Goal: Information Seeking & Learning: Compare options

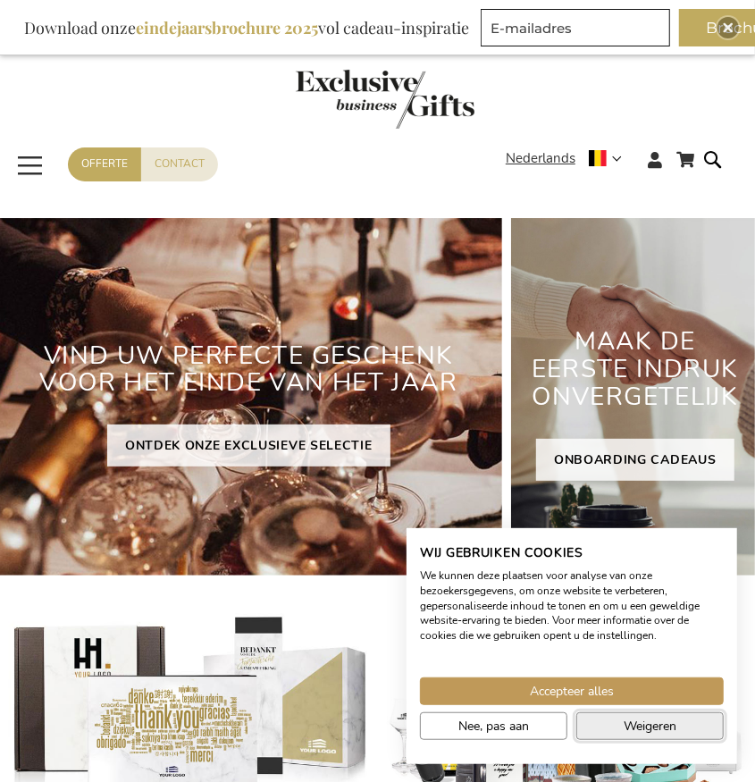
click at [620, 720] on button "Weigeren" at bounding box center [651, 727] width 148 height 28
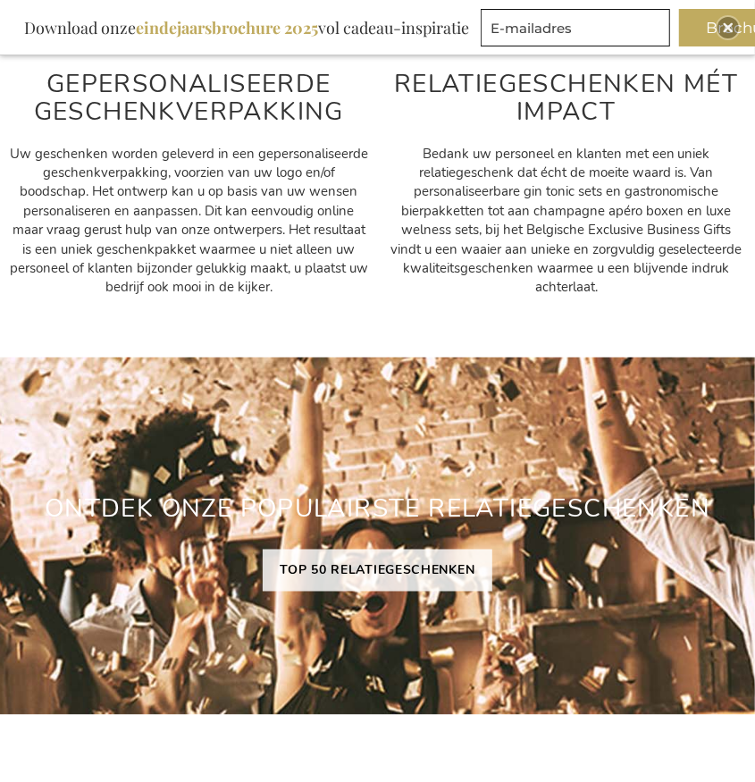
scroll to position [805, 0]
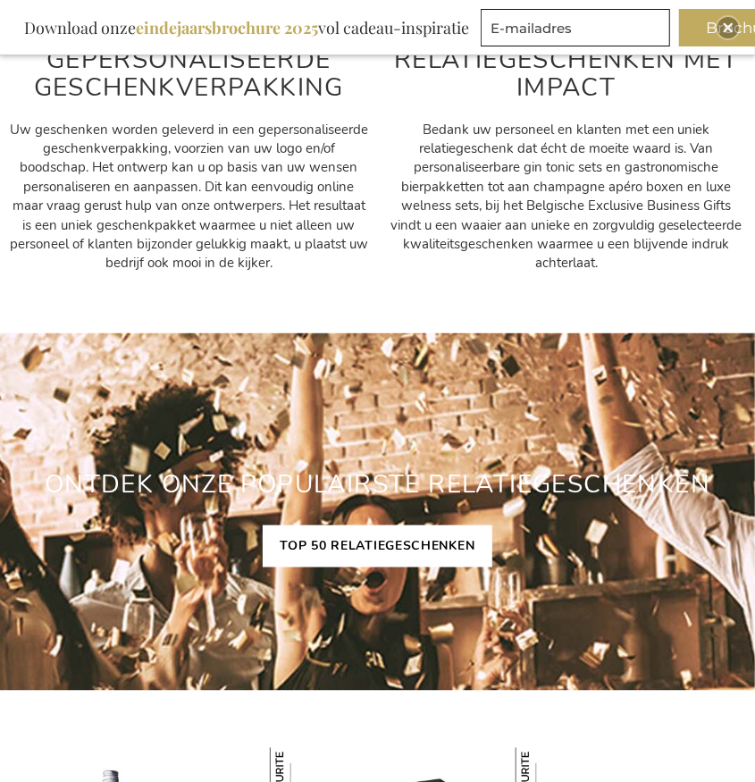
click at [324, 553] on link "TOP 50 RELATIEGESCHENKEN" at bounding box center [378, 547] width 231 height 42
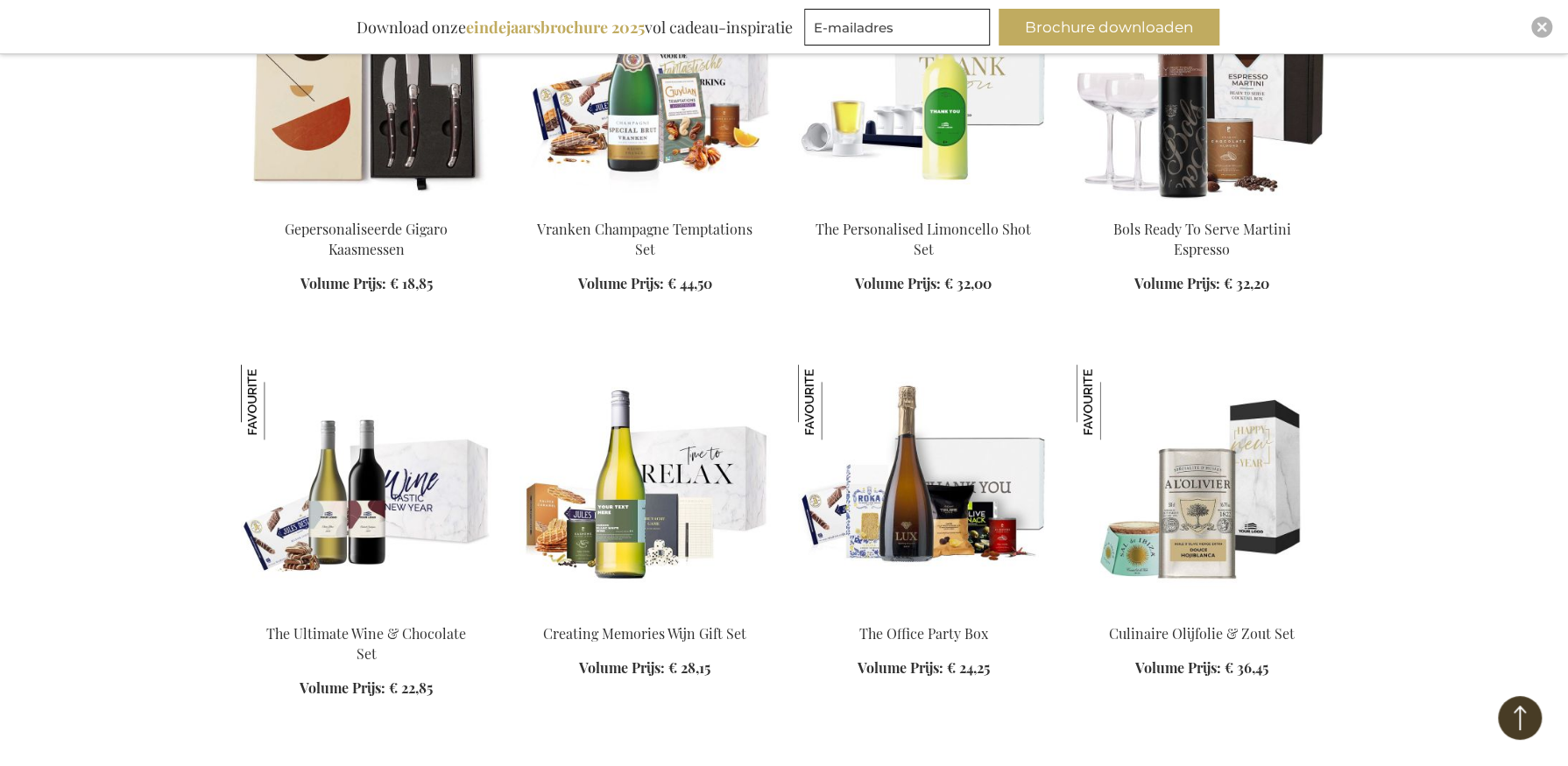
scroll to position [1401, 0]
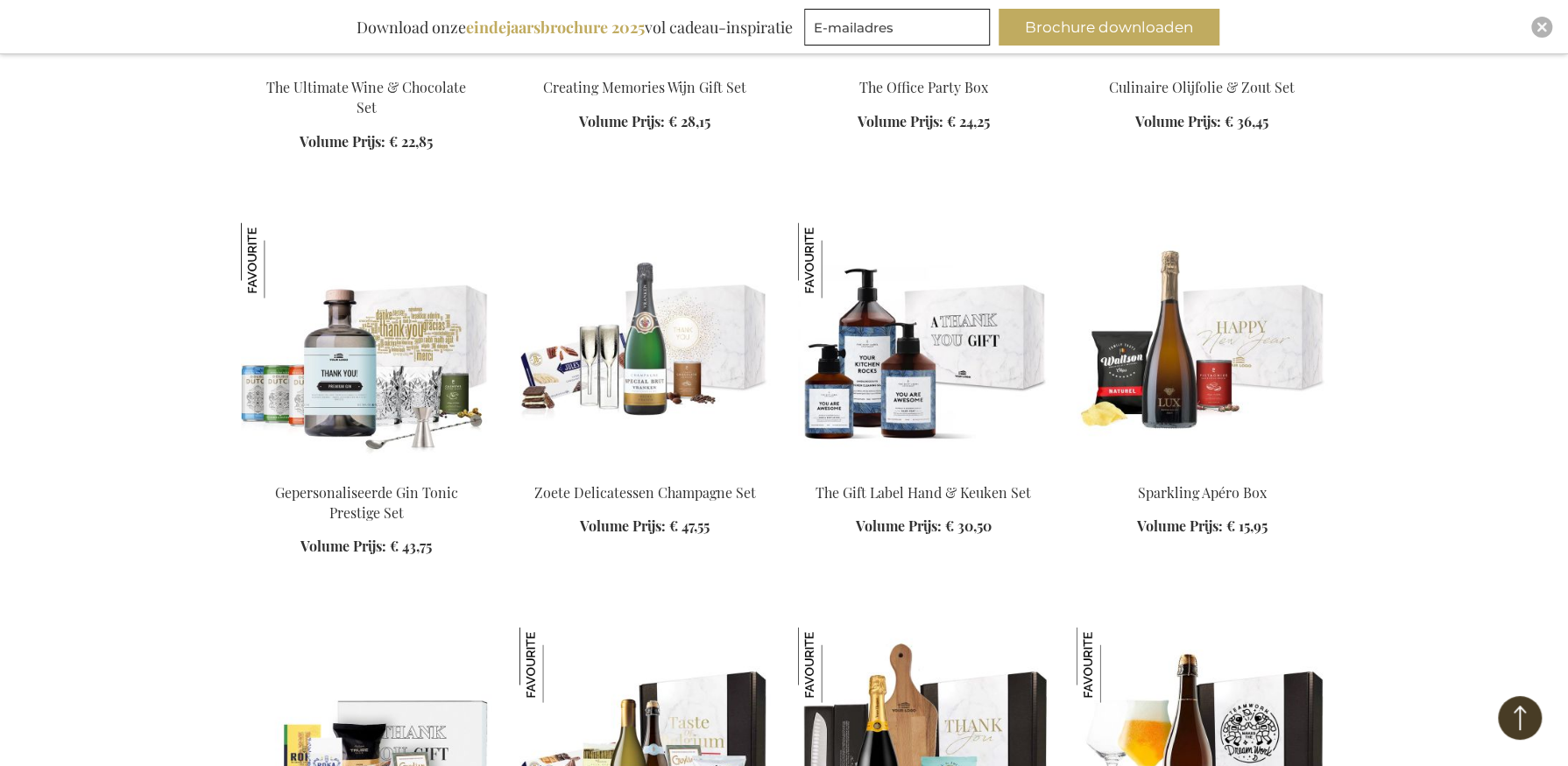
scroll to position [2102, 0]
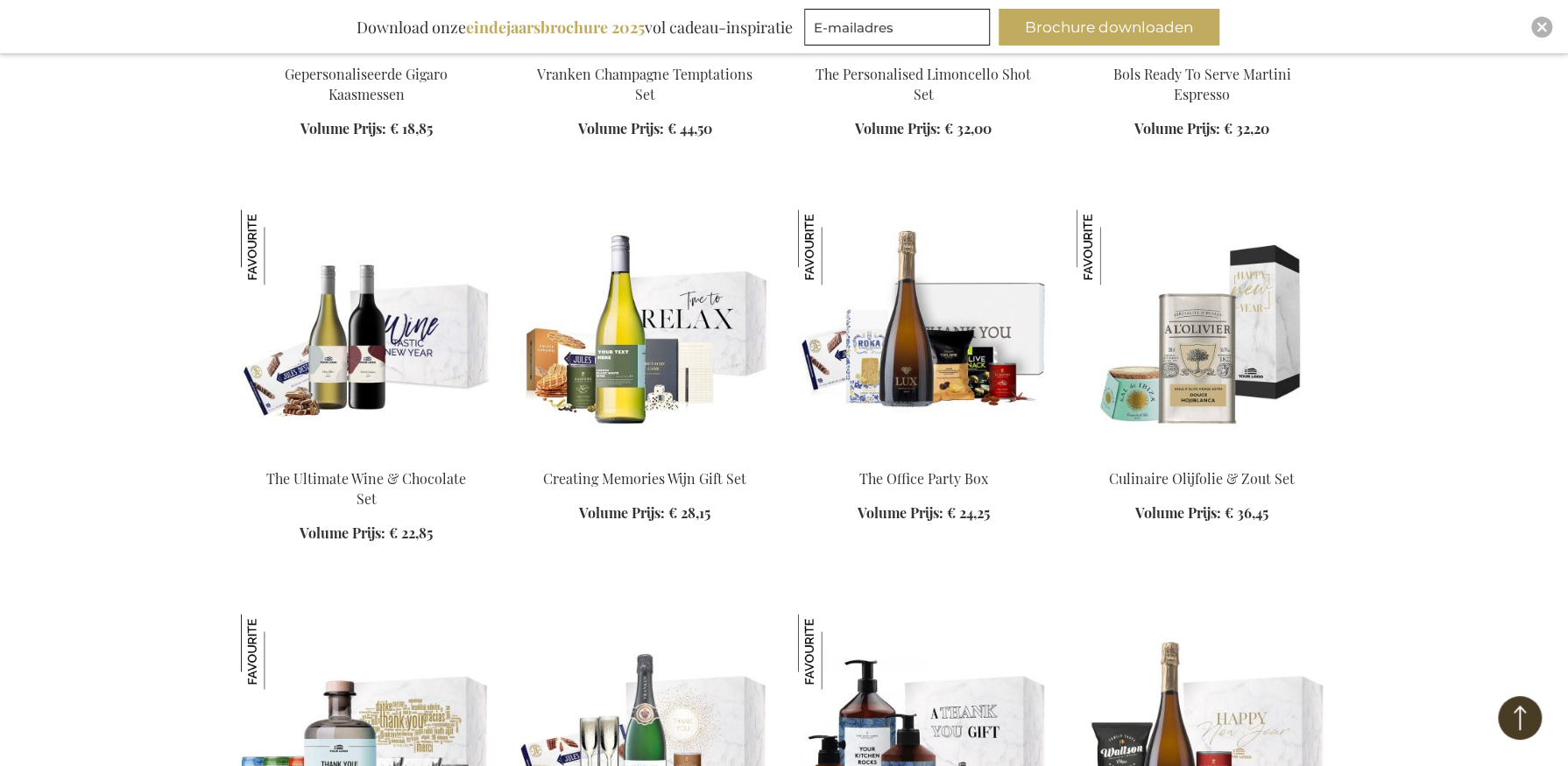
scroll to position [1401, 0]
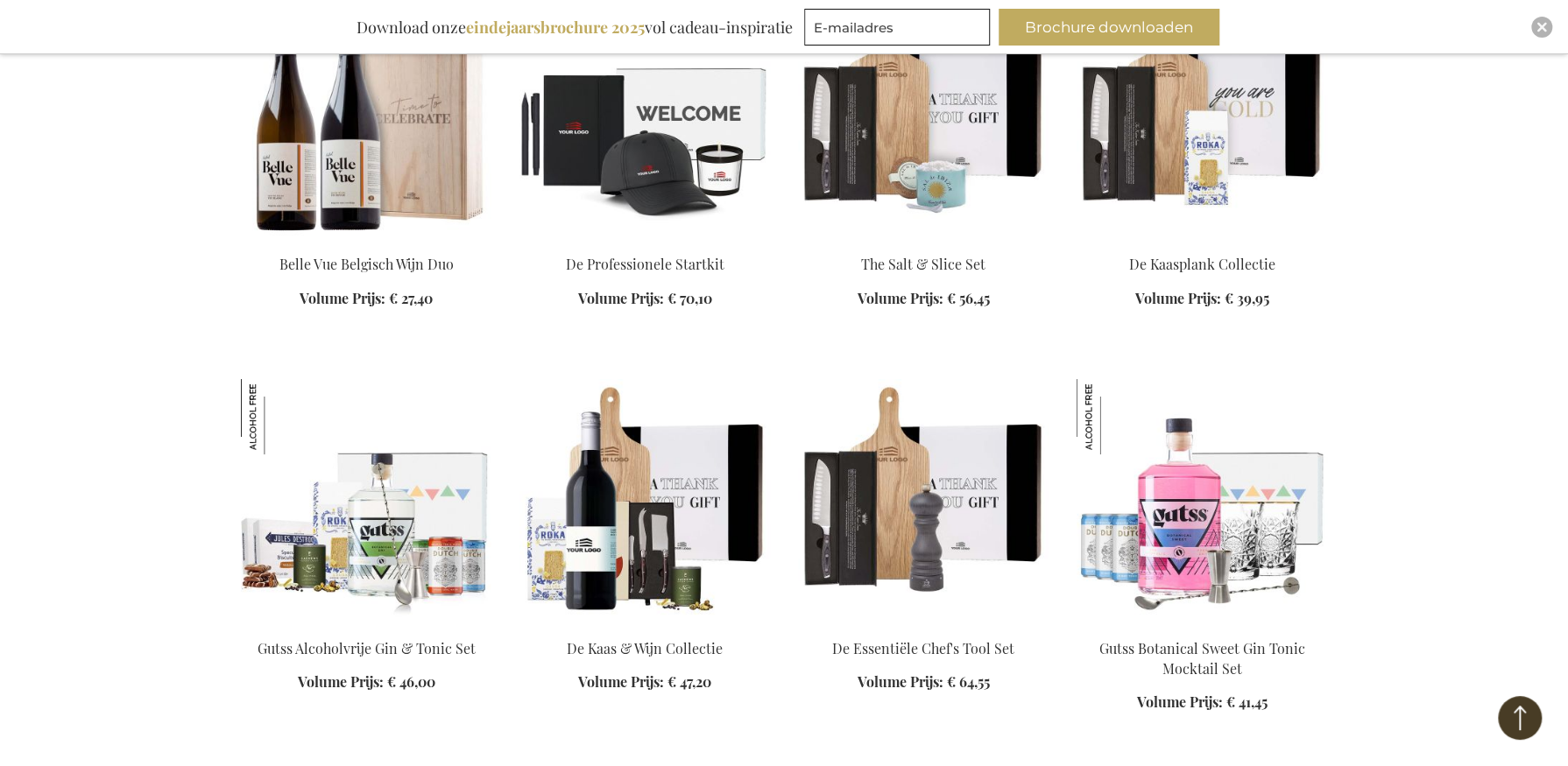
scroll to position [4054, 0]
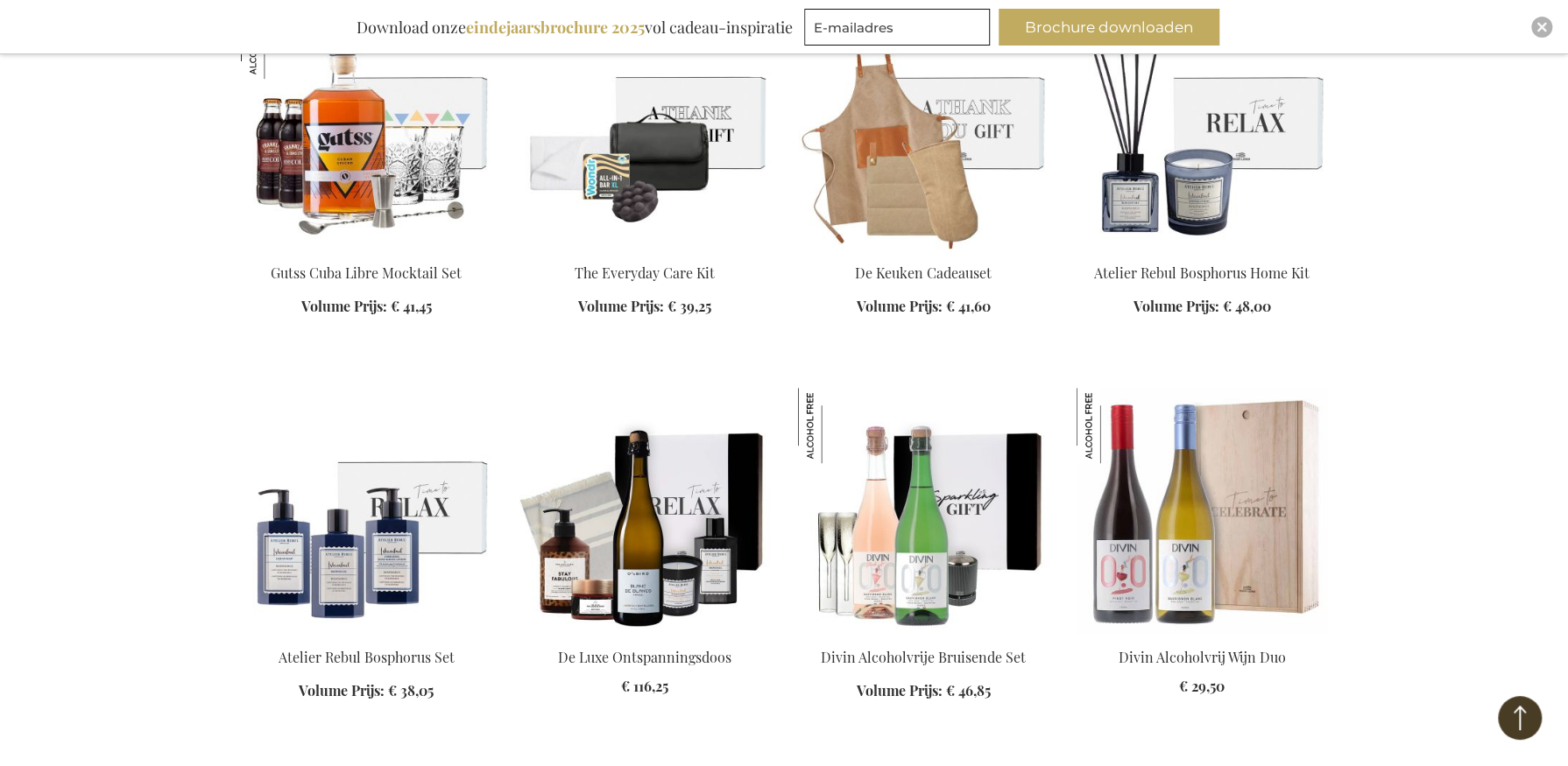
scroll to position [4770, 0]
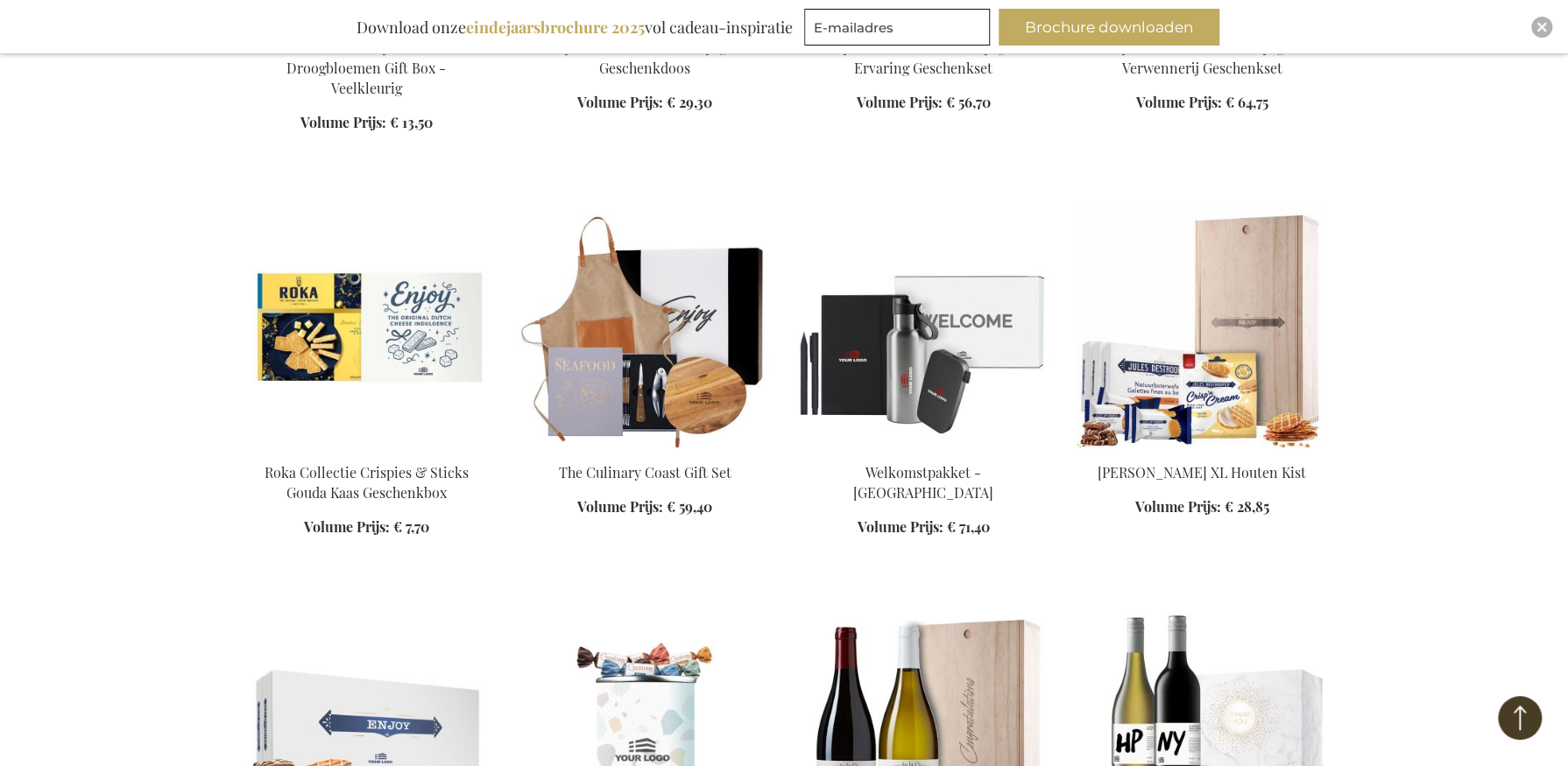
scroll to position [6183, 0]
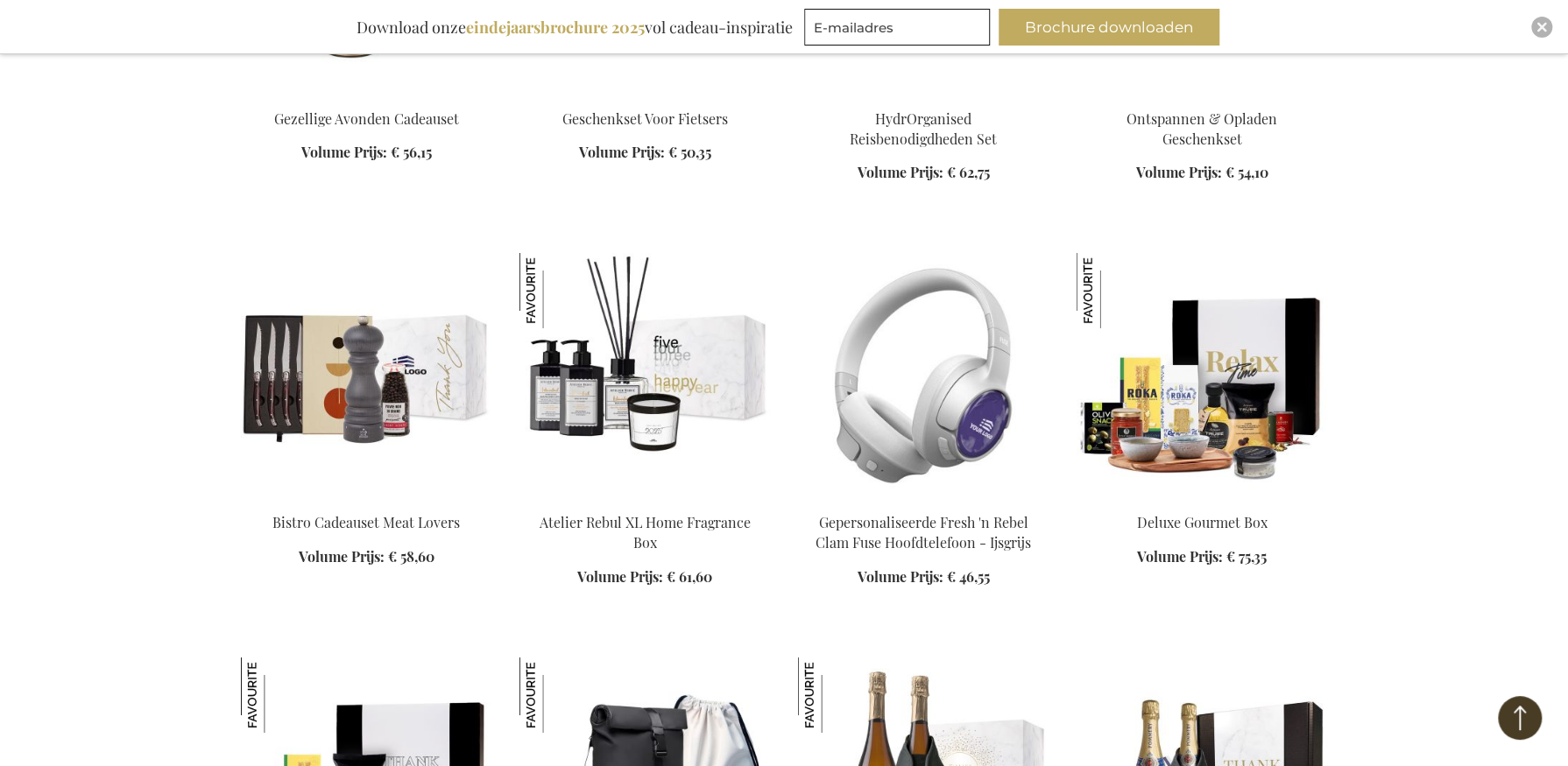
scroll to position [7808, 0]
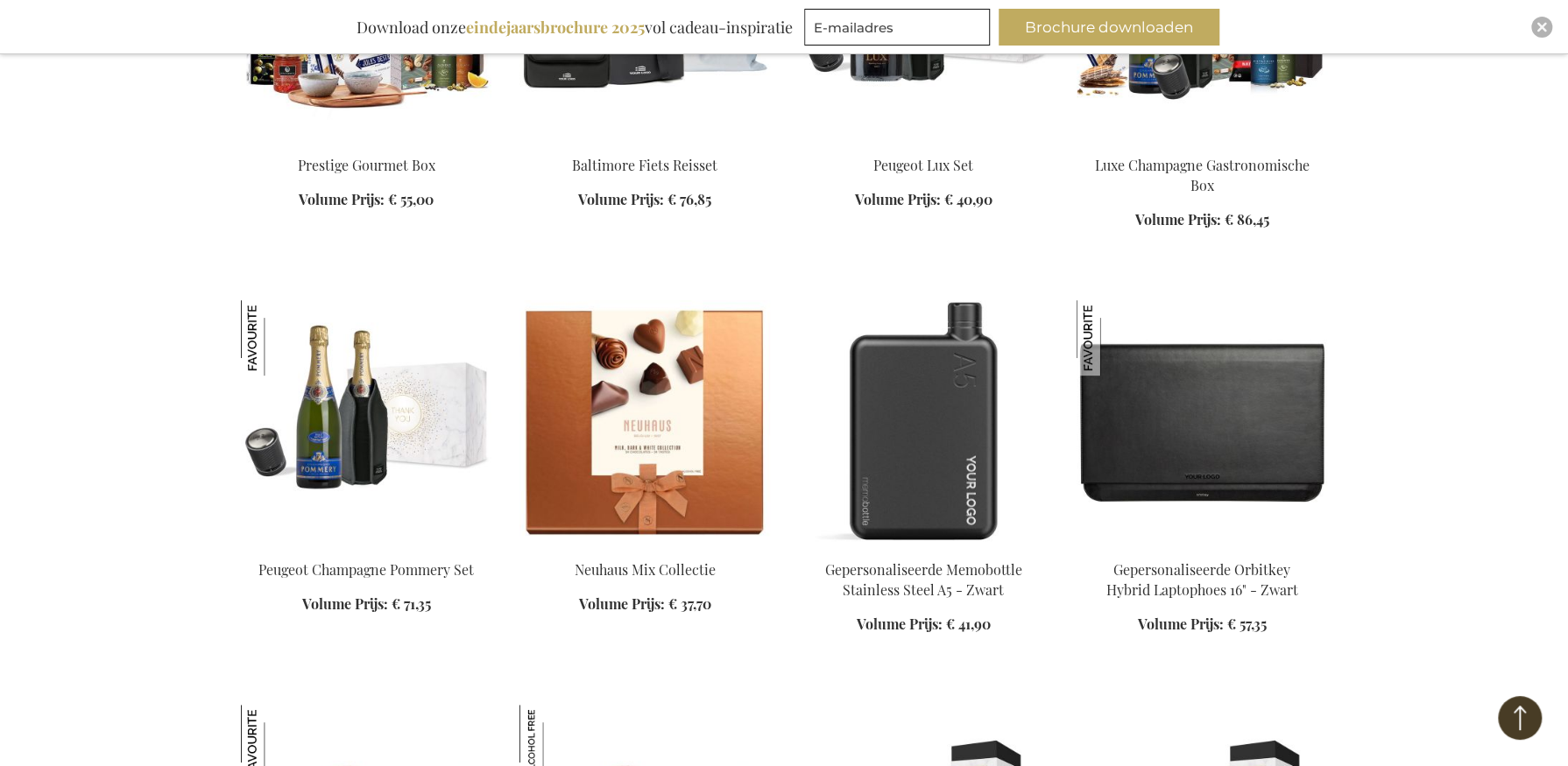
scroll to position [8859, 0]
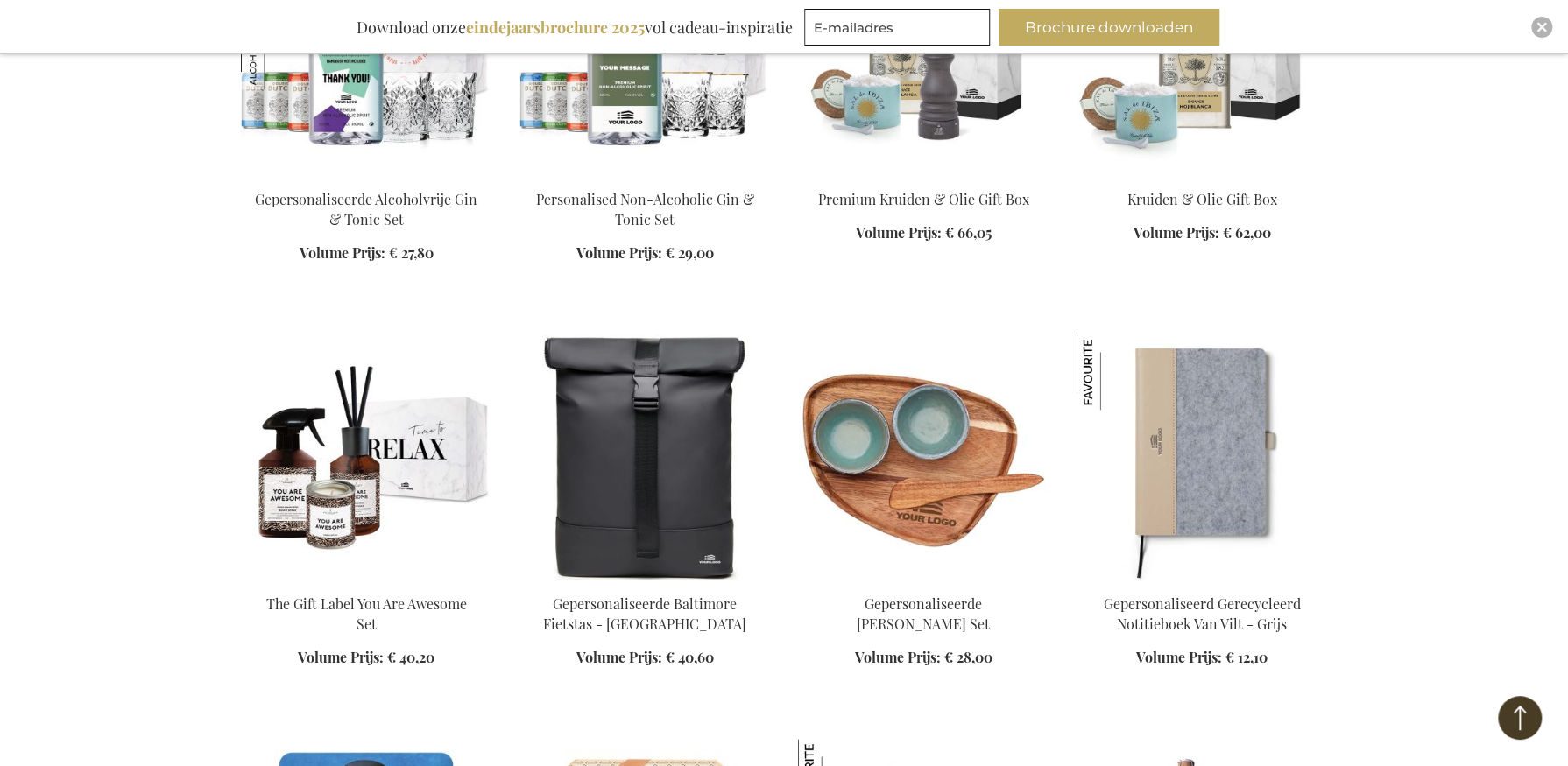
scroll to position [9297, 0]
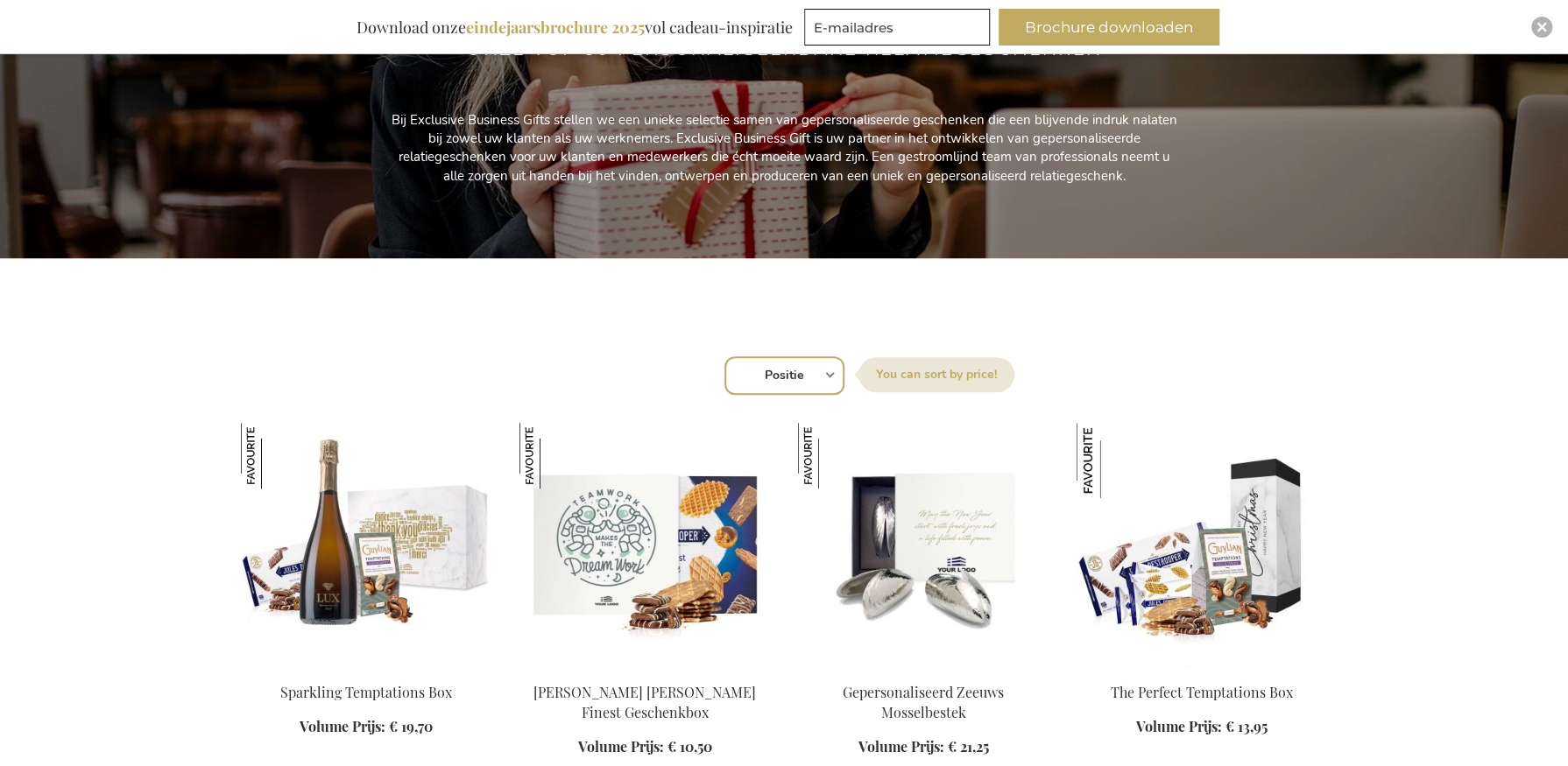
scroll to position [351, 0]
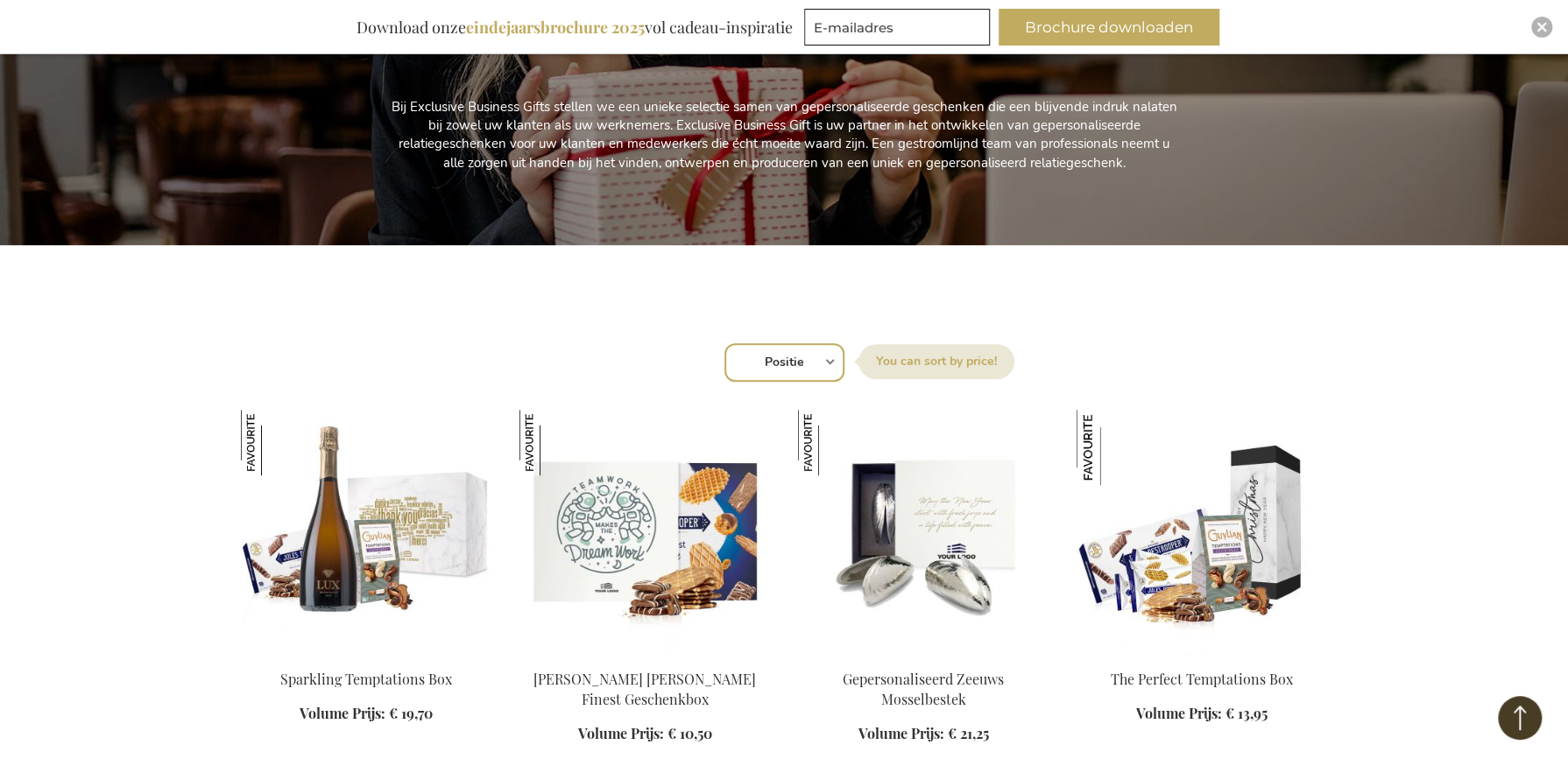
click at [740, 362] on label "Sorteer op" at bounding box center [936, 361] width 156 height 35
click at [740, 362] on select "Positie Best Sellers Meest bekeken Nieuw Biggest Saving Price: low to high Pric…" at bounding box center [784, 361] width 120 height 38
click at [740, 362] on label "Sorteer op" at bounding box center [936, 361] width 156 height 35
click at [740, 362] on select "Positie Best Sellers Meest bekeken Nieuw Biggest Saving Price: low to high Pric…" at bounding box center [784, 361] width 120 height 38
click at [740, 360] on div "Sorteer op Positie Best Sellers Meest bekeken Nieuw Biggest Saving Price: low t…" at bounding box center [785, 360] width 1068 height 42
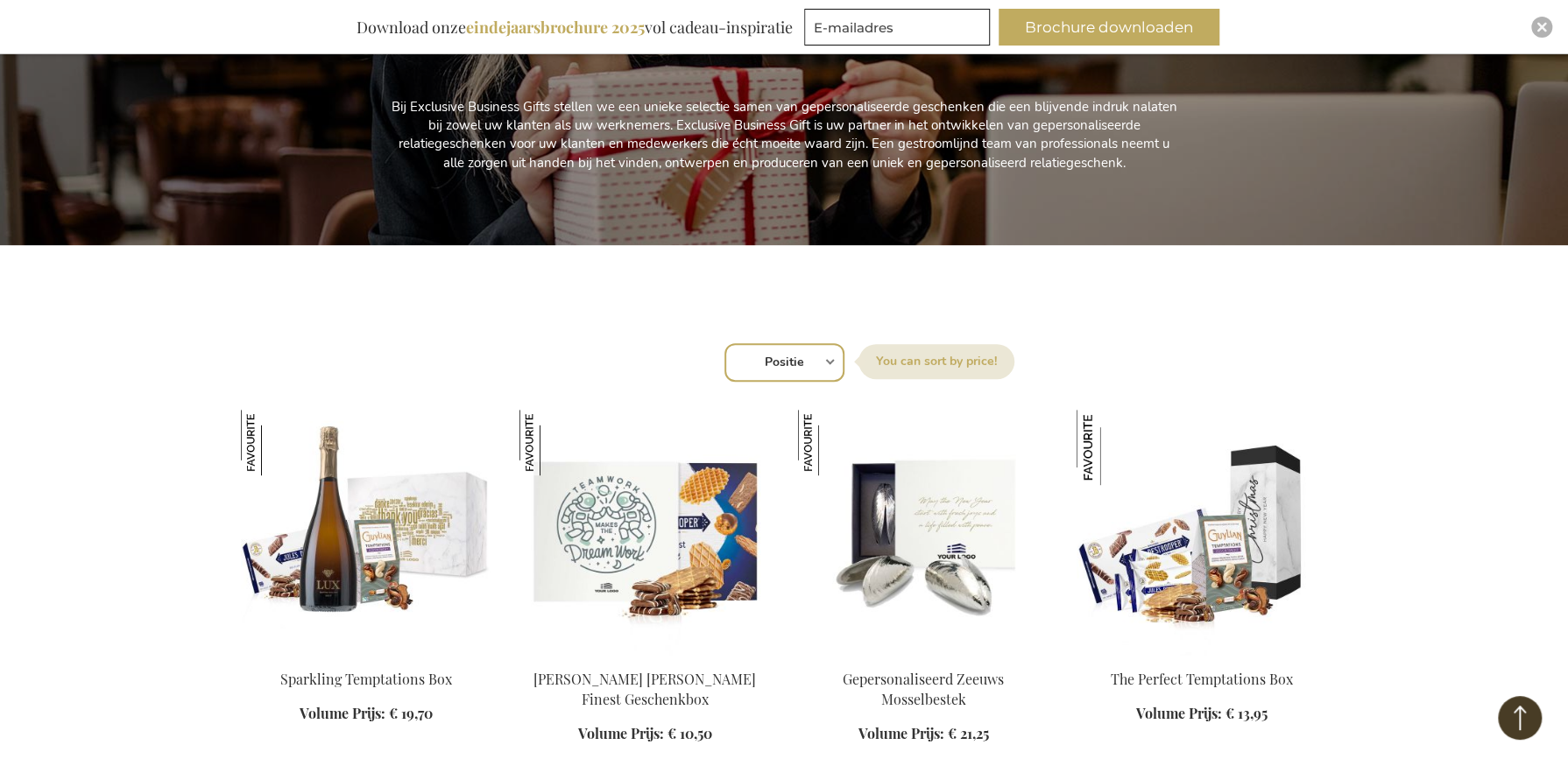
click at [740, 360] on div "Sorteer op Positie Best Sellers Meest bekeken Nieuw Biggest Saving Price: low t…" at bounding box center [785, 360] width 1068 height 42
click at [740, 363] on label "Sorteer op" at bounding box center [936, 361] width 156 height 35
click at [740, 363] on select "Positie Best Sellers Meest bekeken Nieuw Biggest Saving Price: low to high Pric…" at bounding box center [784, 361] width 120 height 38
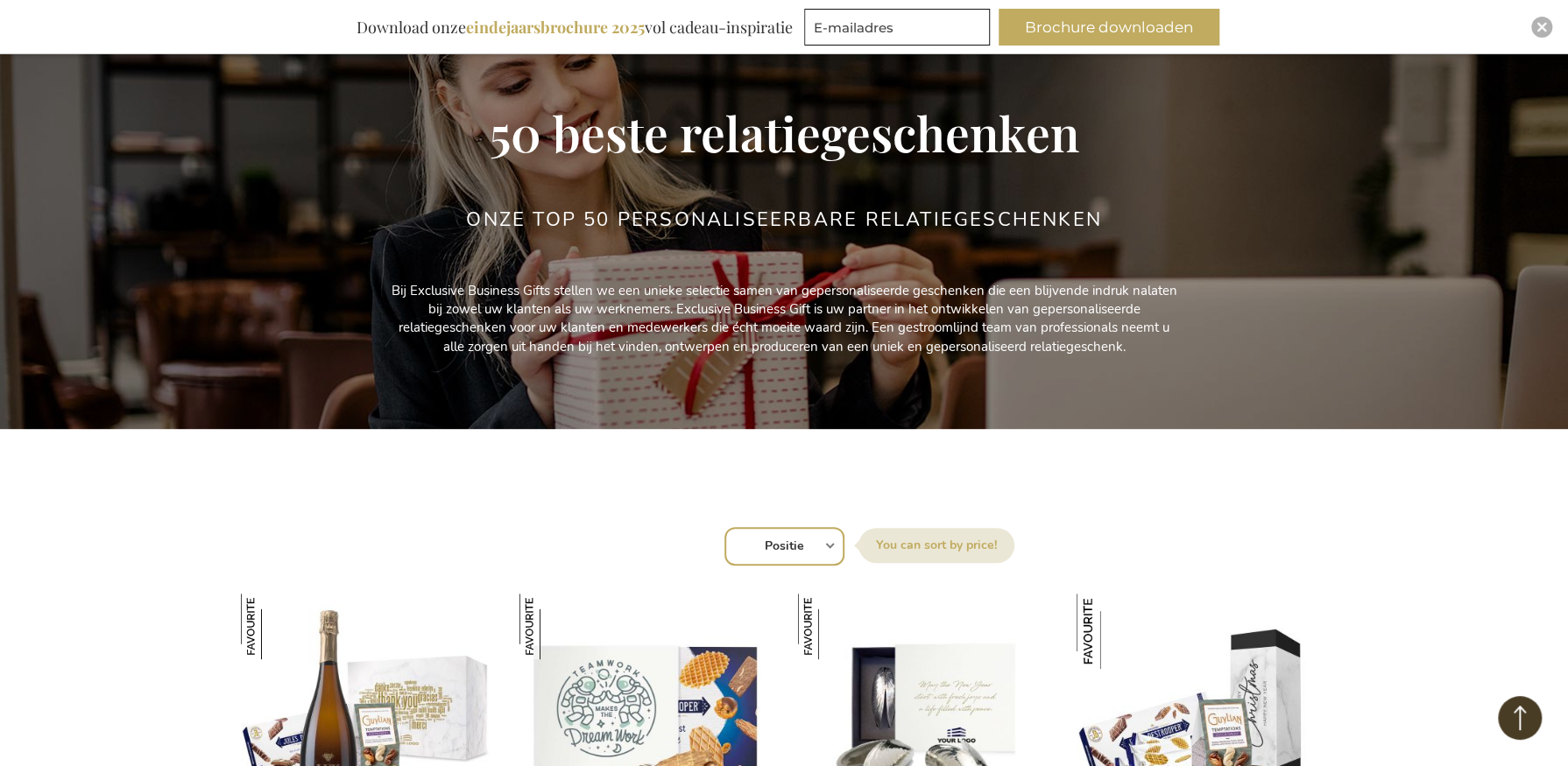
scroll to position [0, 0]
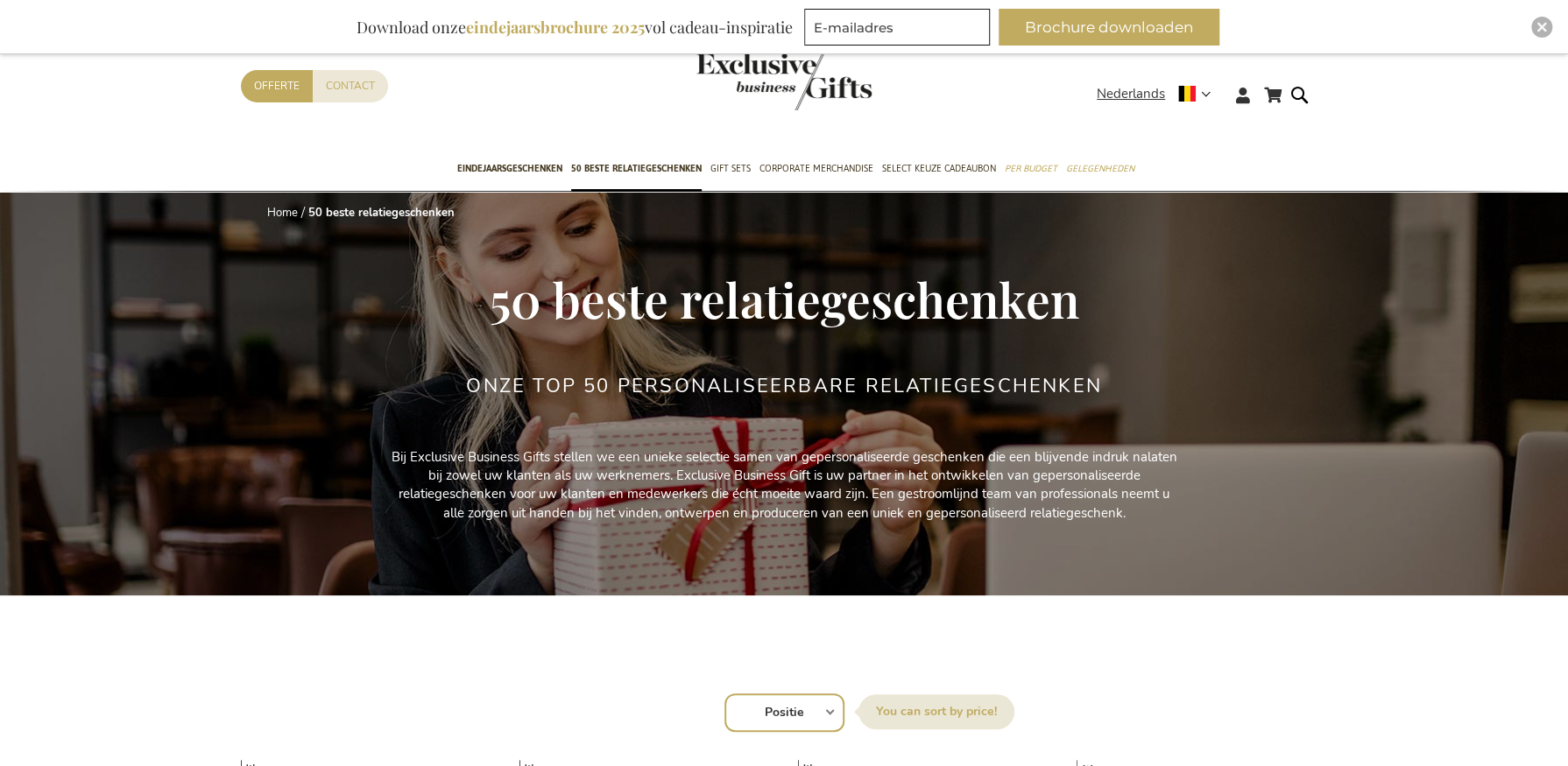
click at [740, 709] on label "Sorteer op" at bounding box center [936, 712] width 156 height 35
click at [740, 709] on select "Positie Best Sellers Meest bekeken Nieuw Biggest Saving Price: low to high Pric…" at bounding box center [784, 712] width 120 height 38
click at [740, 708] on div "Sorteer op Positie Best Sellers Meest bekeken Nieuw Biggest Saving Price: low t…" at bounding box center [785, 711] width 1068 height 42
drag, startPoint x: 790, startPoint y: 700, endPoint x: 787, endPoint y: 691, distance: 9.5
click at [740, 700] on select "Positie Best Sellers Meest bekeken Nieuw Biggest Saving Price: low to high Pric…" at bounding box center [784, 712] width 120 height 38
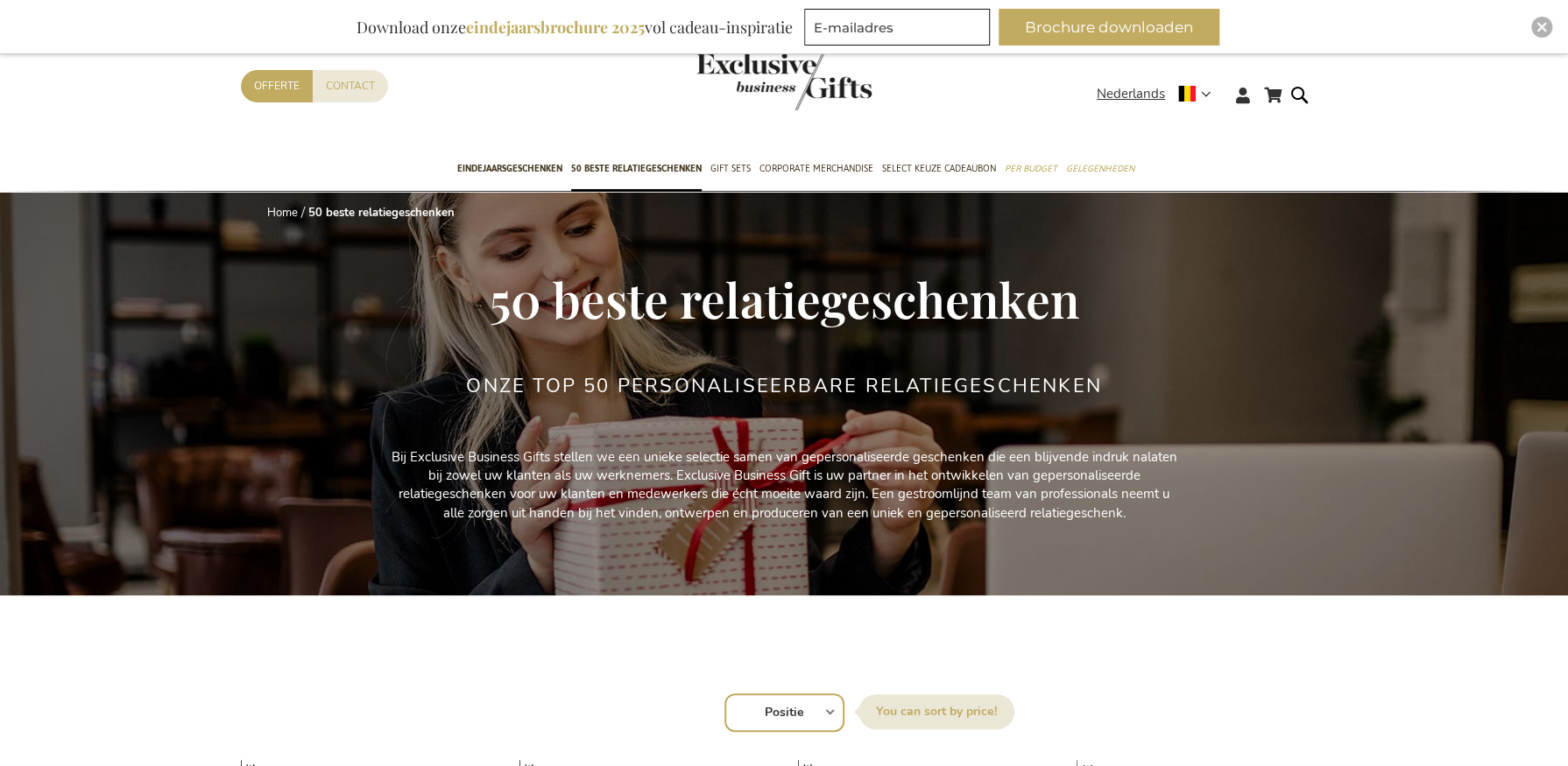
select select "price_desc"
click at [724, 694] on select "Positie Best Sellers Meest bekeken Nieuw Biggest Saving Price: low to high Pric…" at bounding box center [784, 712] width 120 height 38
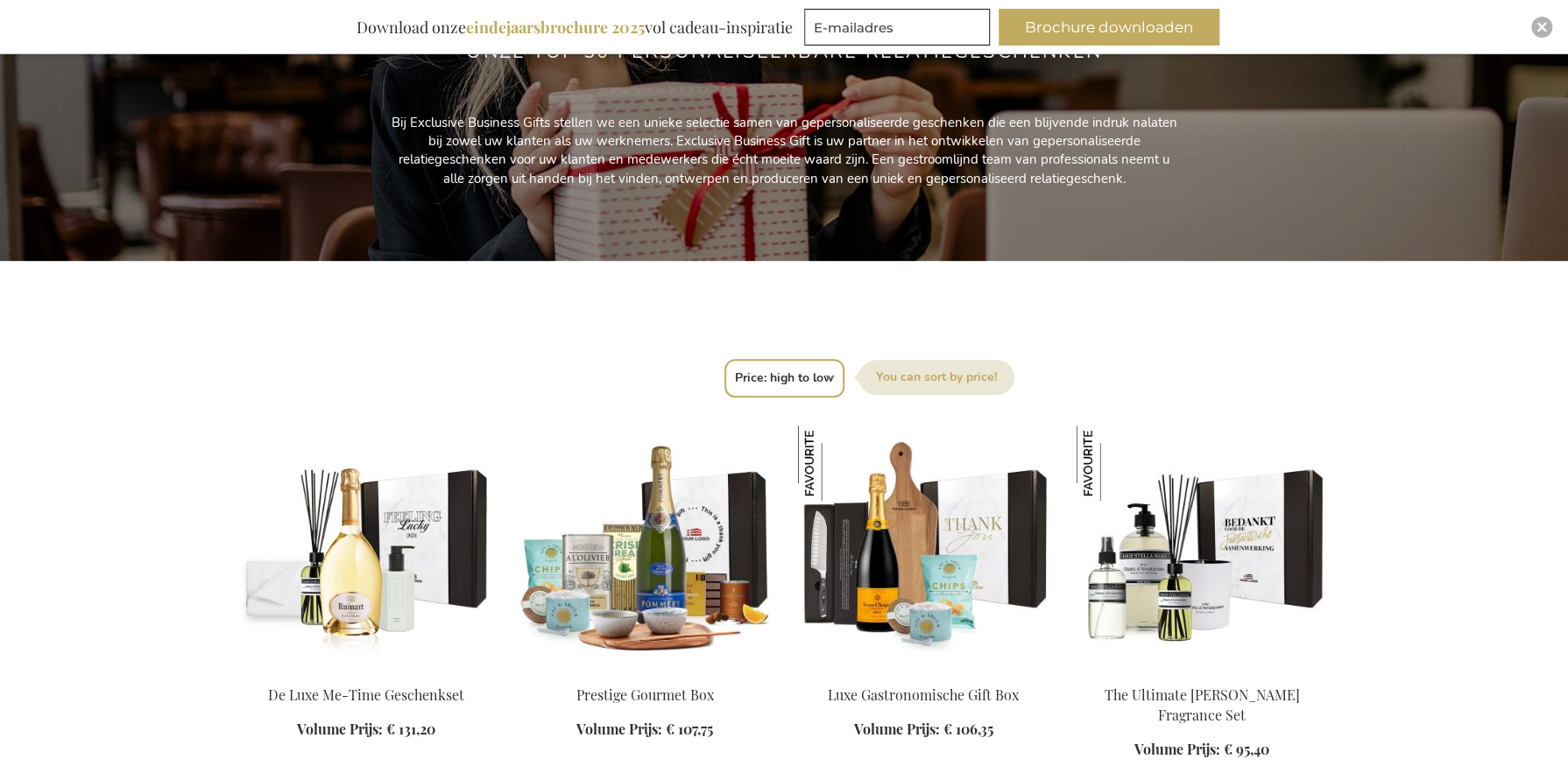
scroll to position [438, 0]
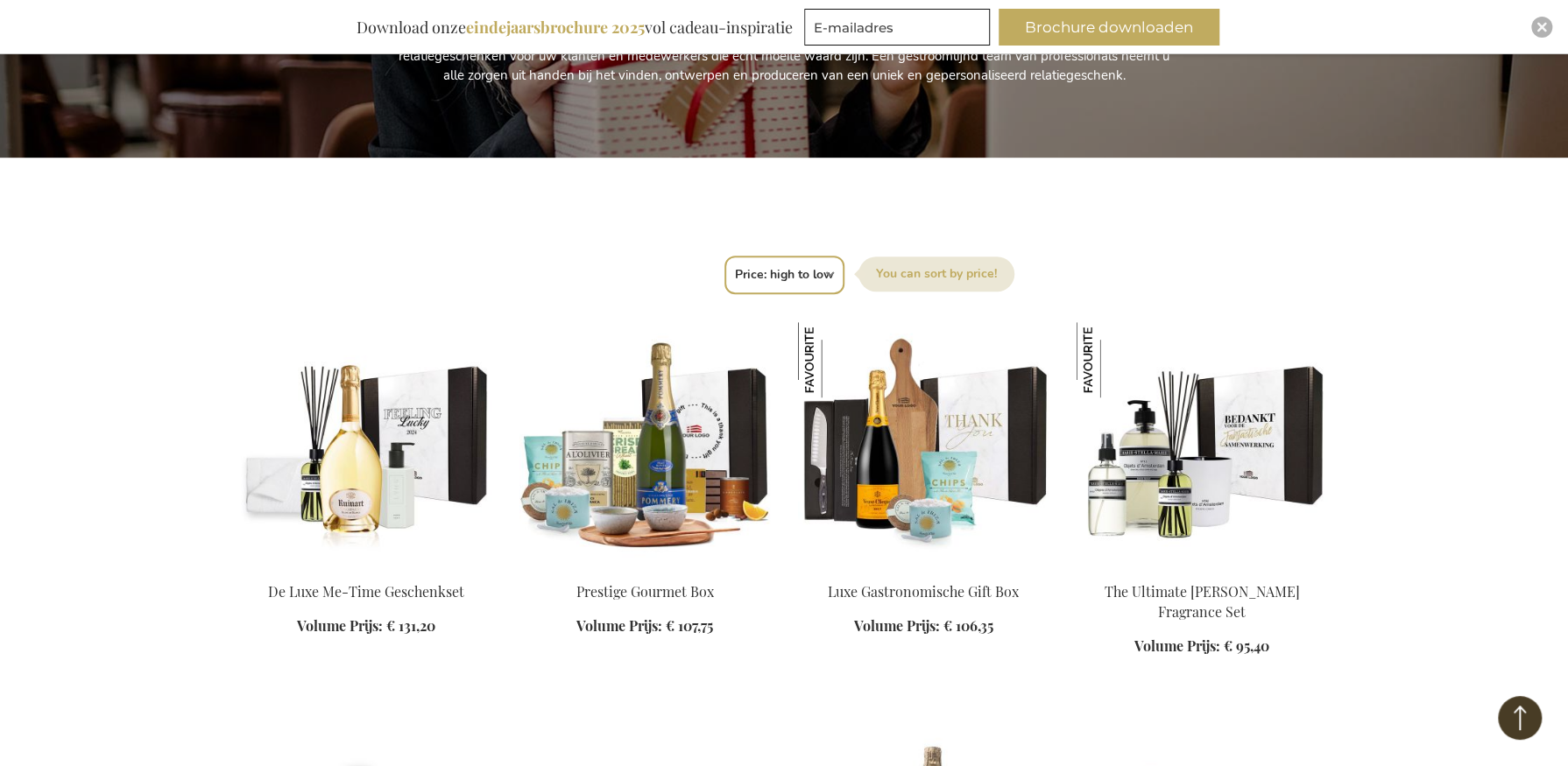
click at [922, 450] on img at bounding box center [923, 445] width 251 height 245
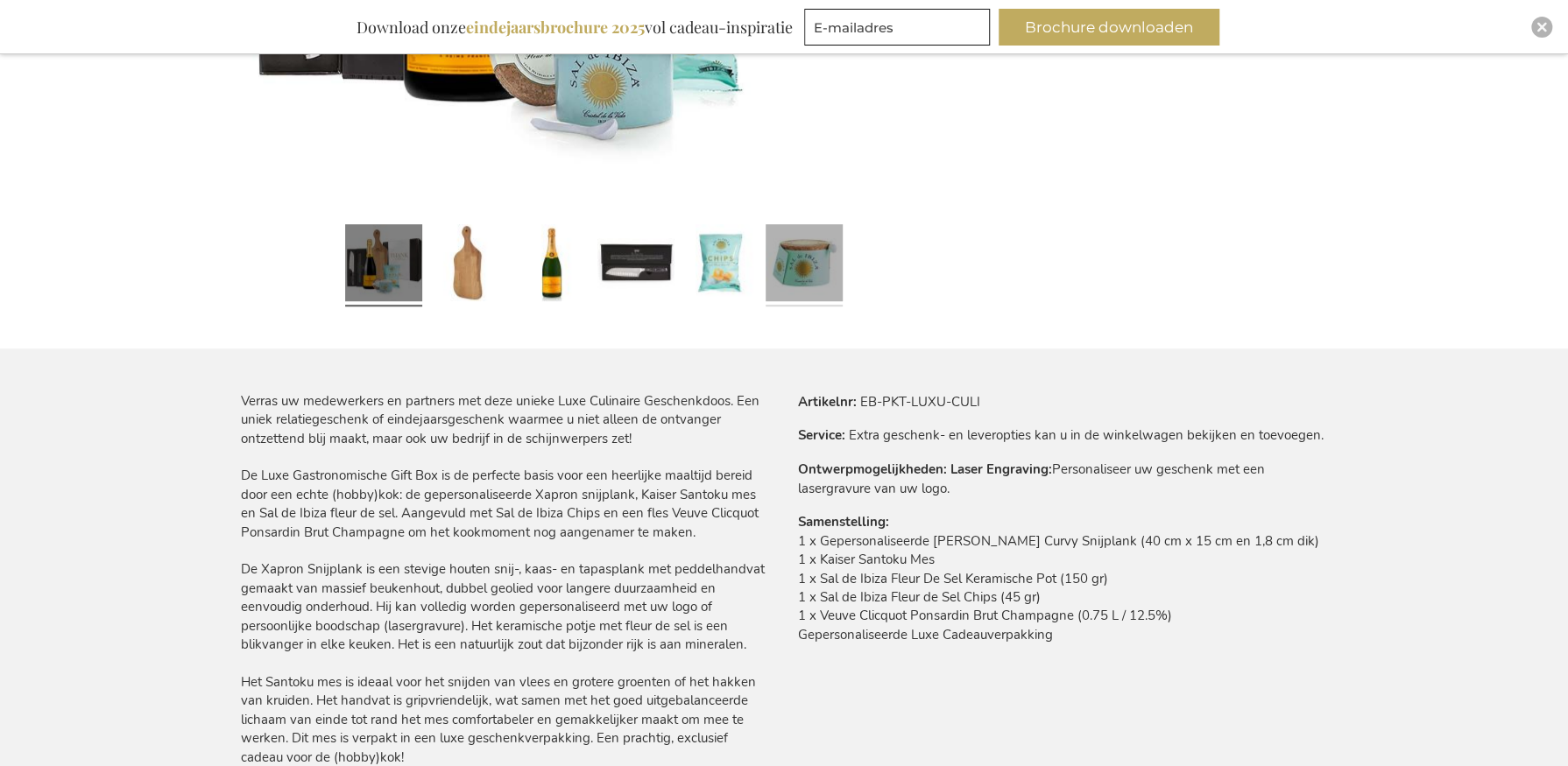
scroll to position [789, 0]
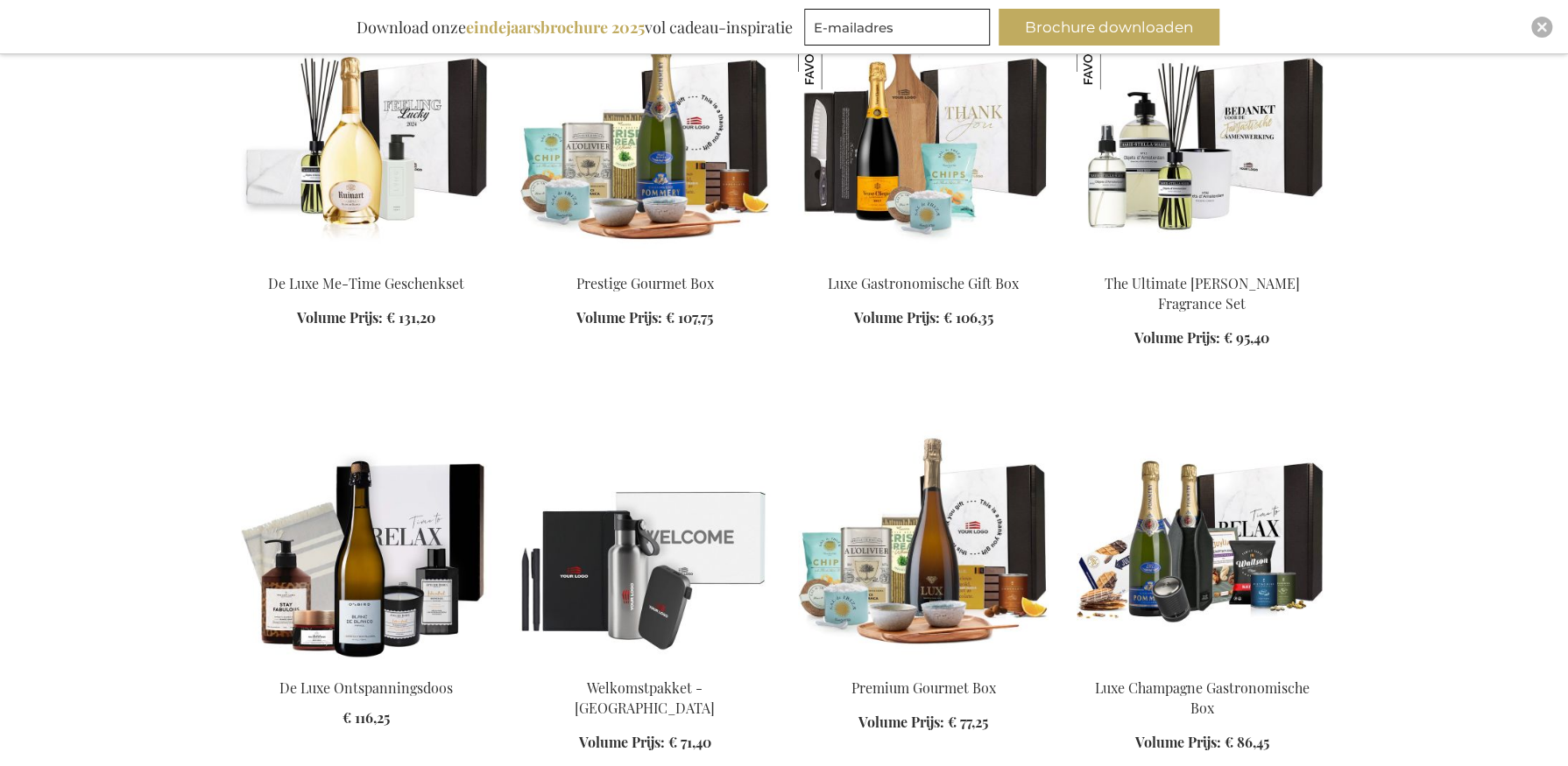
scroll to position [759, 0]
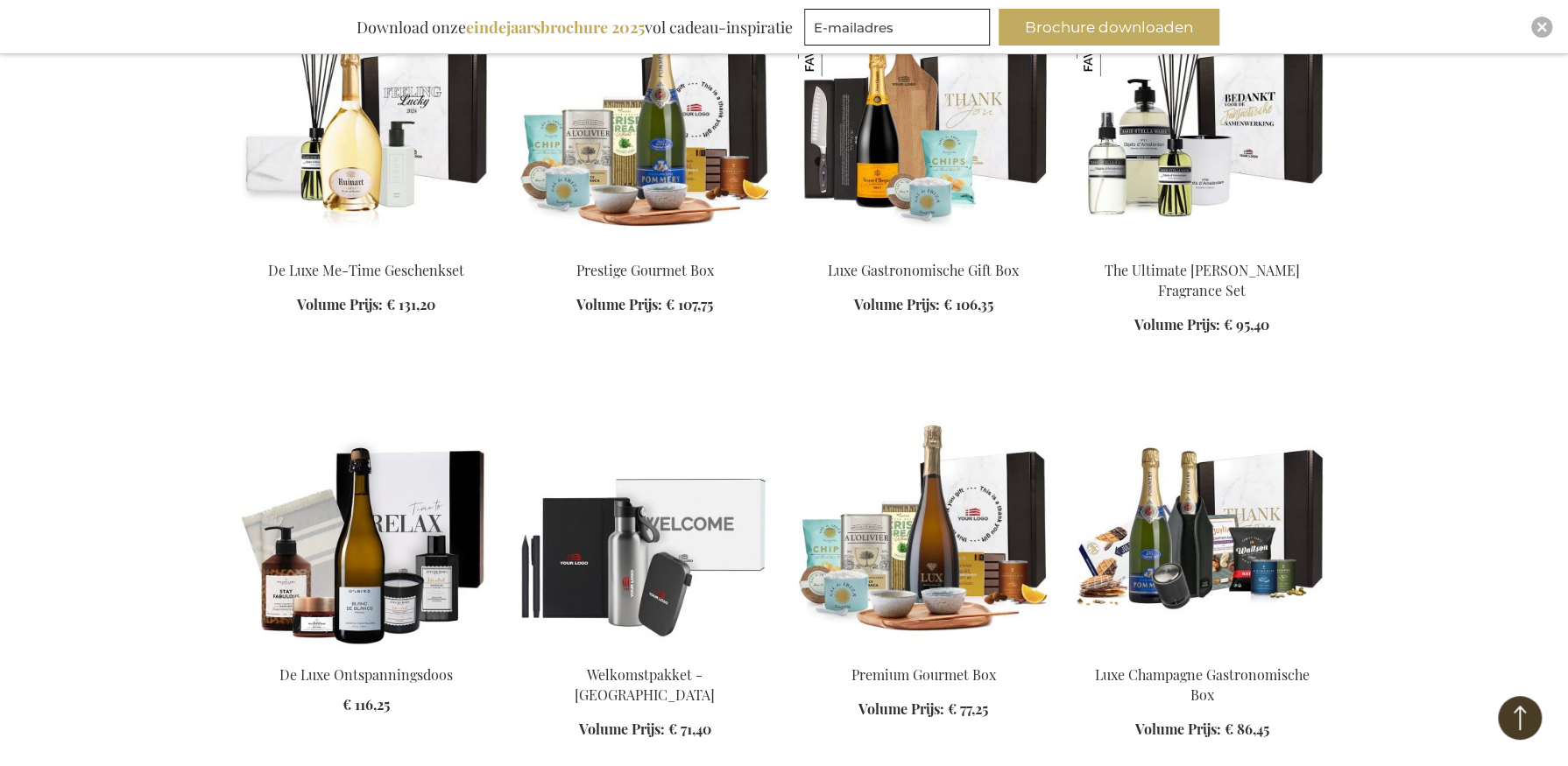
click at [891, 549] on img at bounding box center [923, 528] width 251 height 245
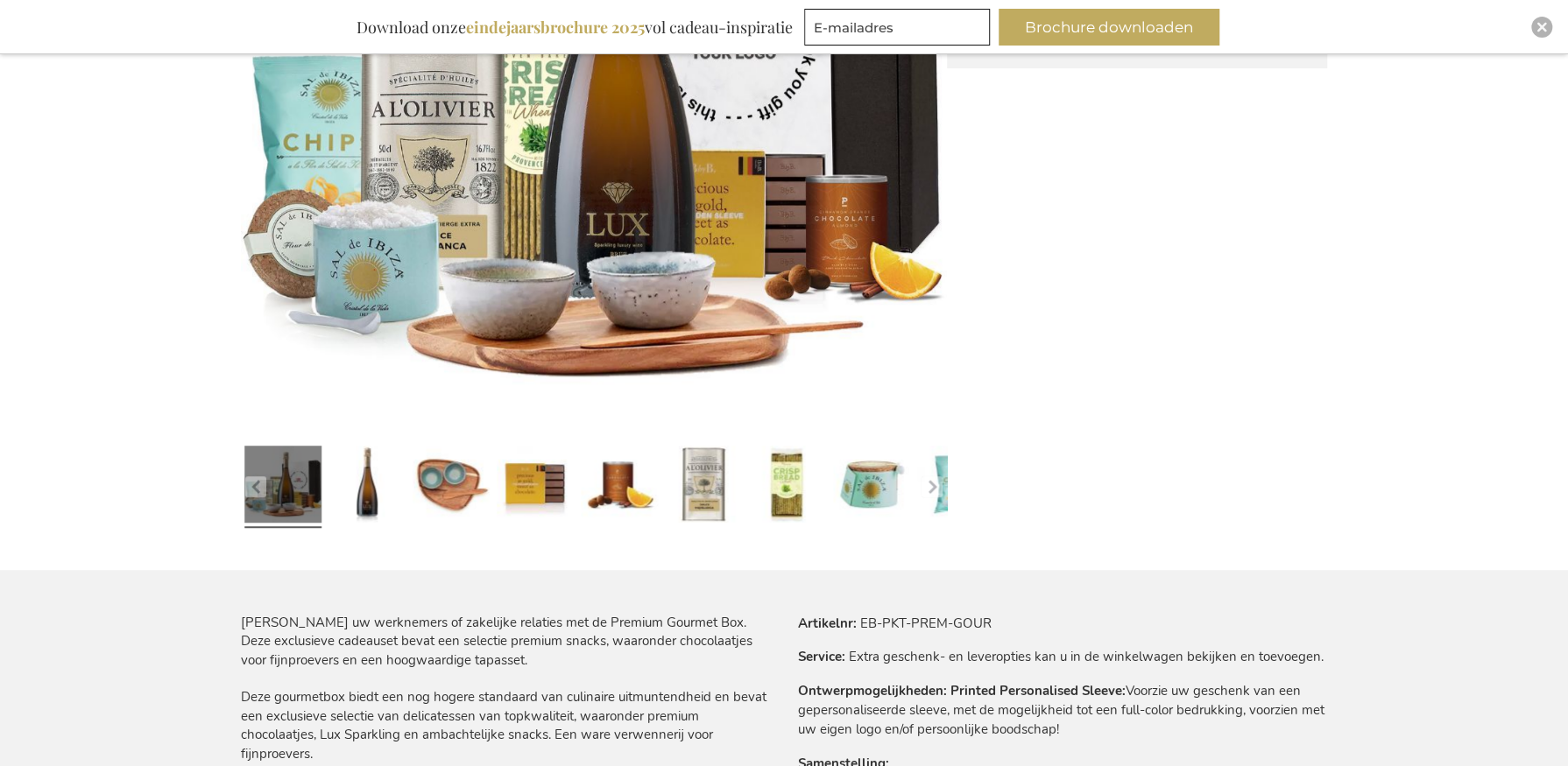
scroll to position [580, 0]
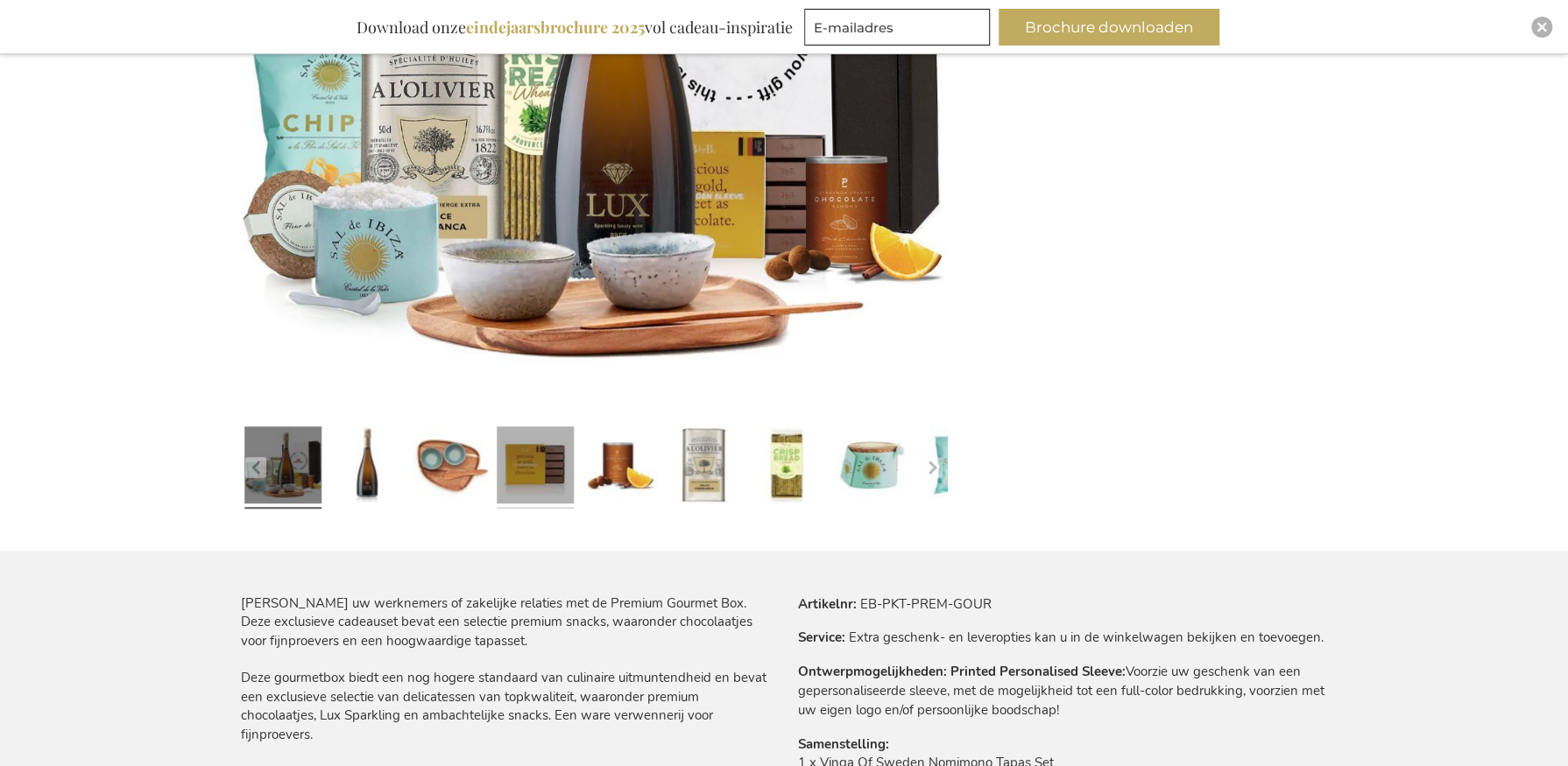
click at [510, 479] on link at bounding box center [535, 467] width 77 height 96
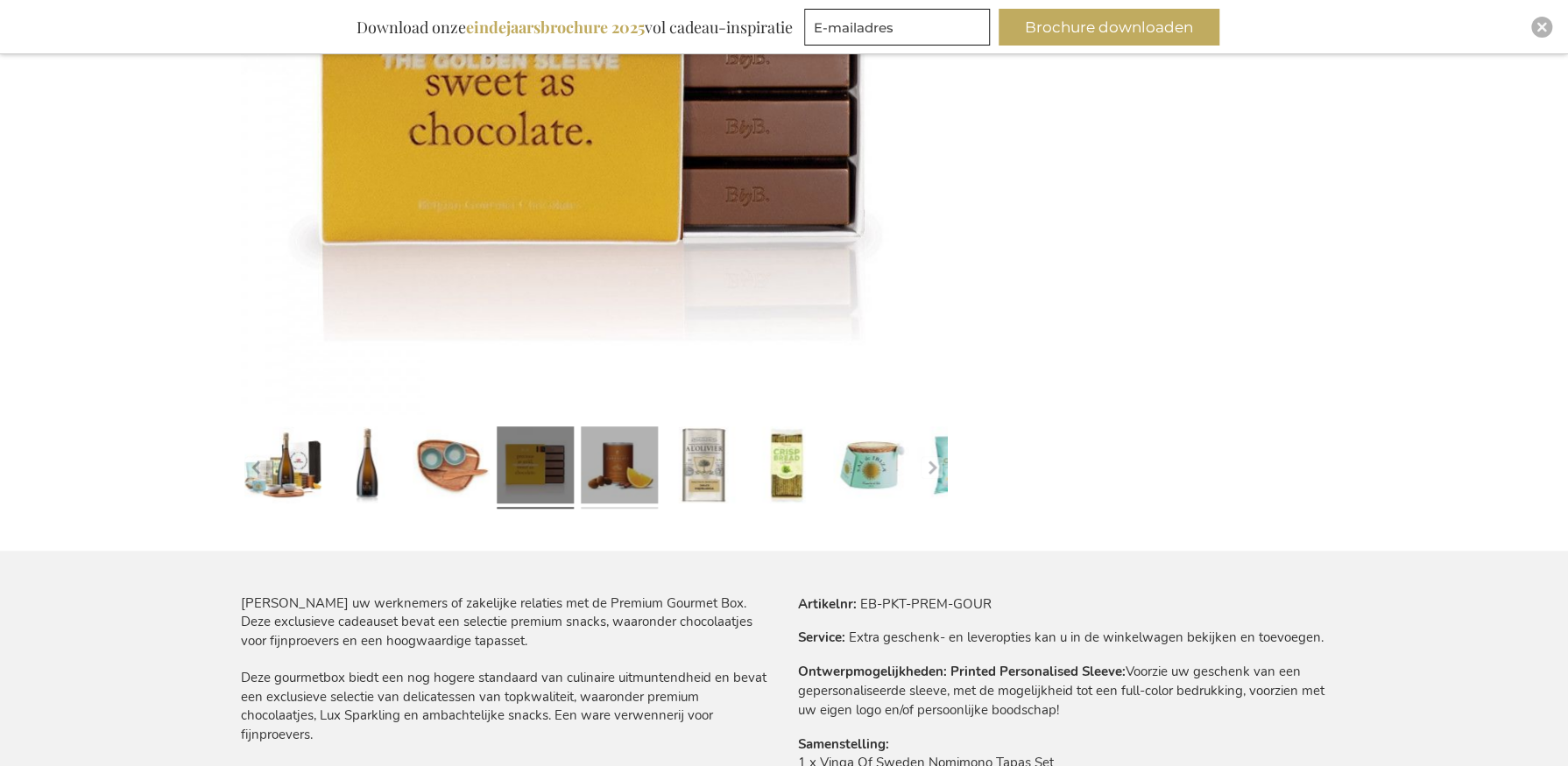
click at [606, 478] on link at bounding box center [619, 467] width 77 height 96
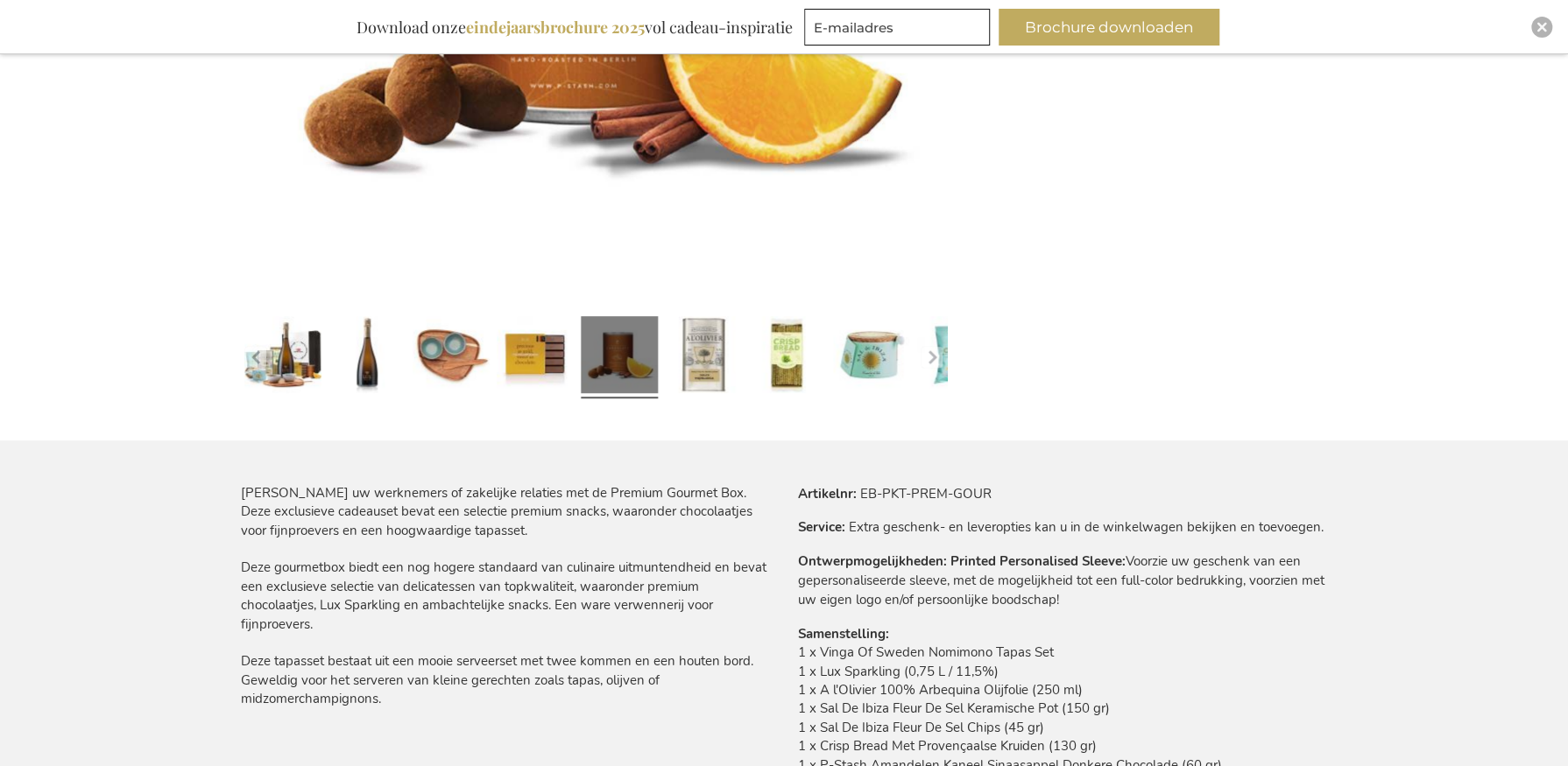
scroll to position [667, 0]
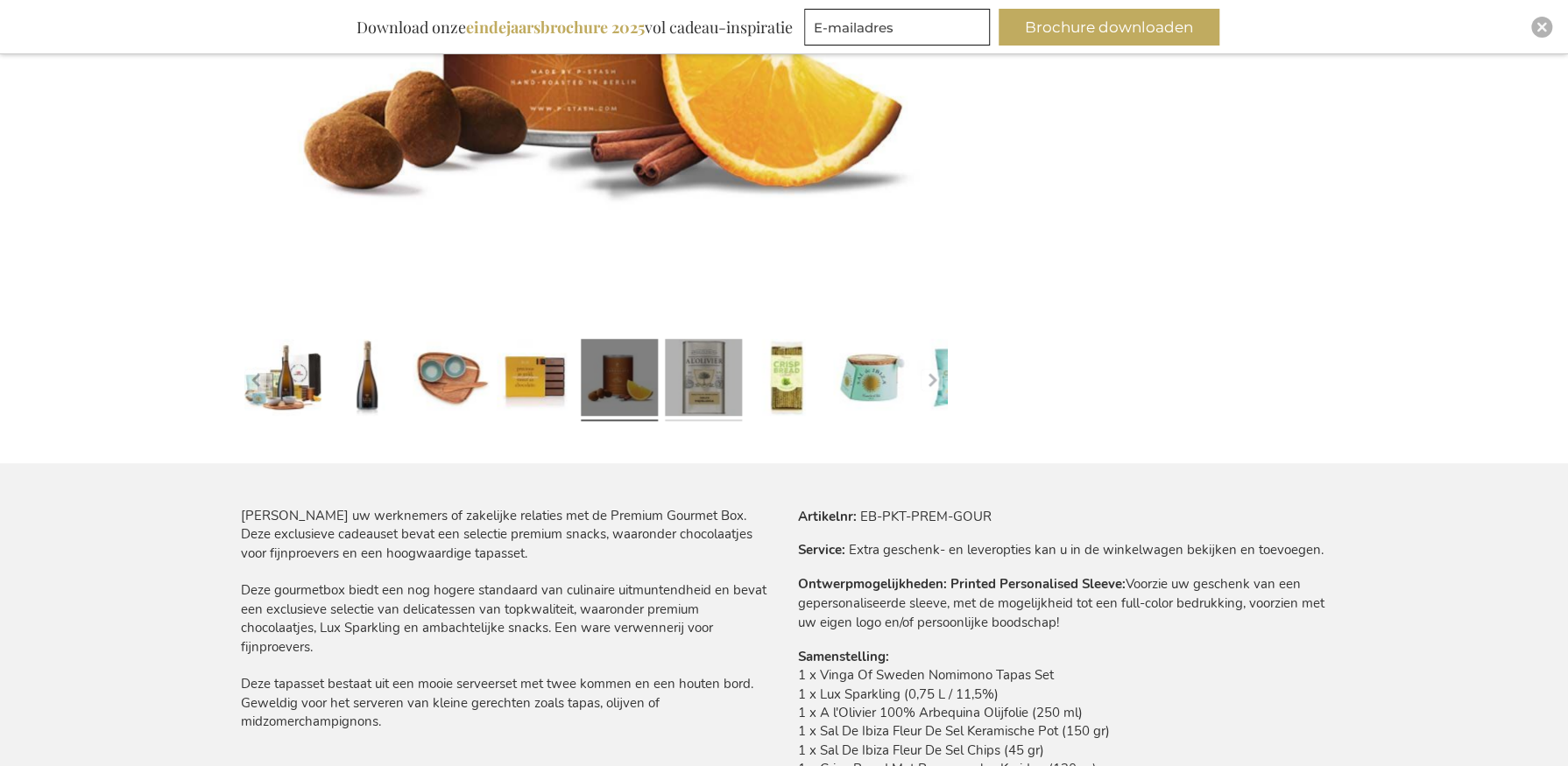
click at [686, 385] on link at bounding box center [704, 380] width 77 height 96
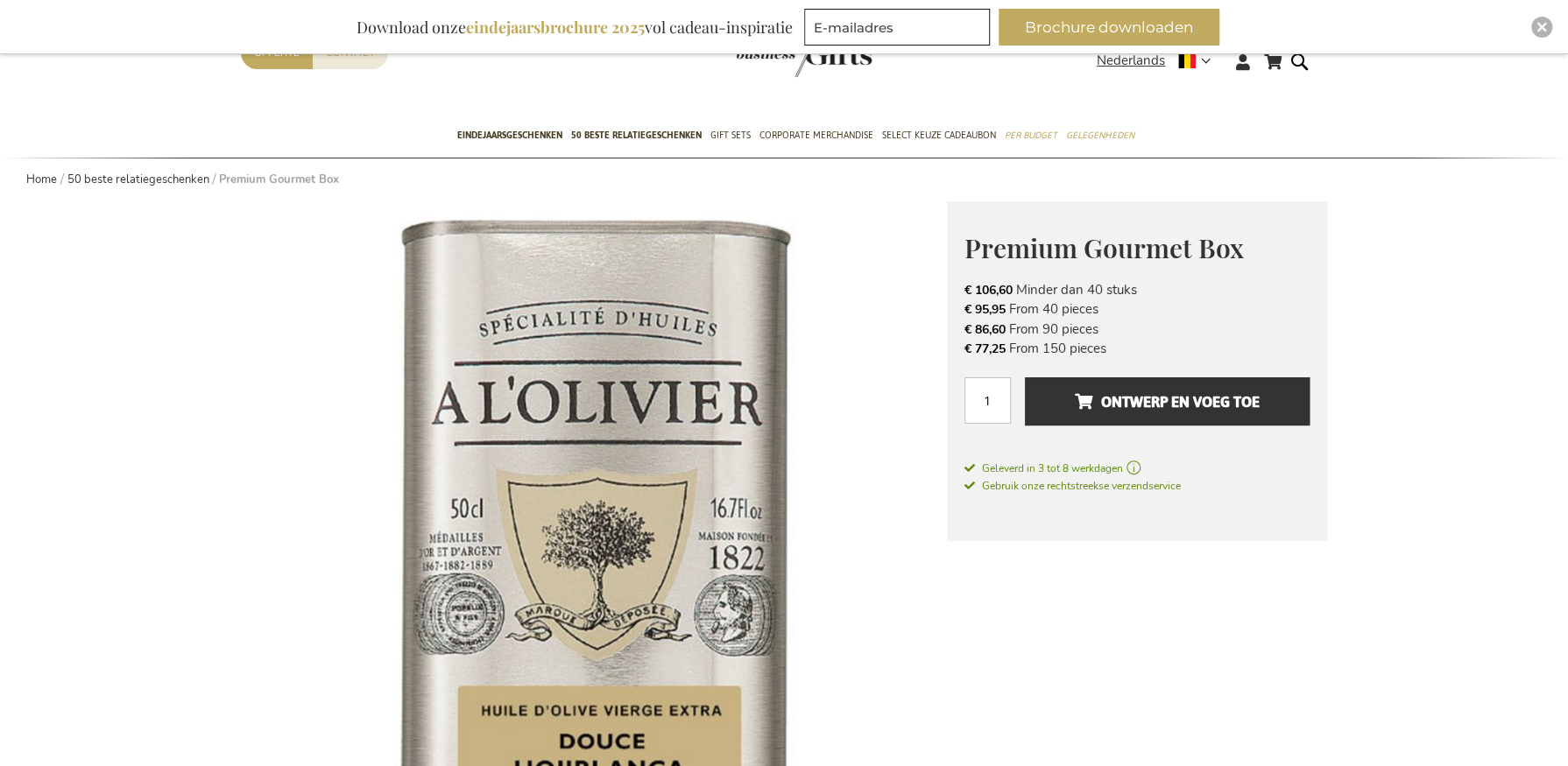
scroll to position [0, 0]
